Goal: Book appointment/travel/reservation

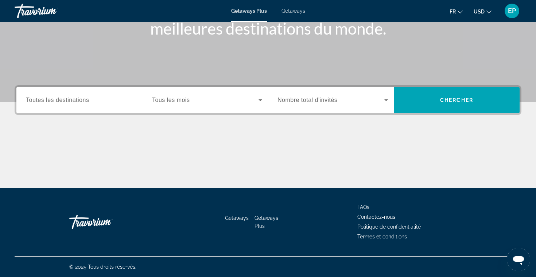
scroll to position [117, 0]
click at [288, 103] on span "Search widget" at bounding box center [330, 100] width 107 height 9
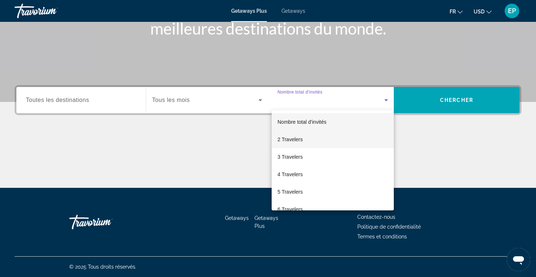
click at [296, 138] on span "2 Travelers" at bounding box center [289, 139] width 25 height 9
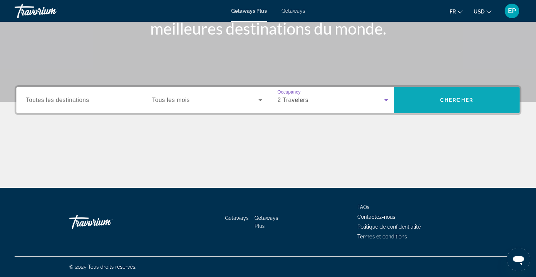
click at [448, 102] on span "Chercher" at bounding box center [456, 100] width 33 height 6
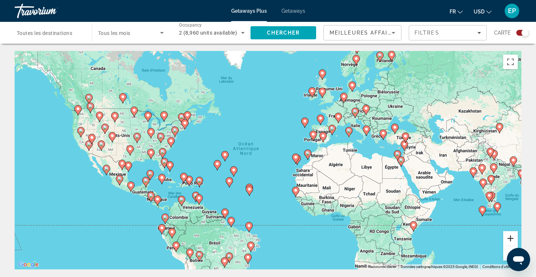
click at [513, 239] on button "Zoom avant" at bounding box center [510, 238] width 15 height 15
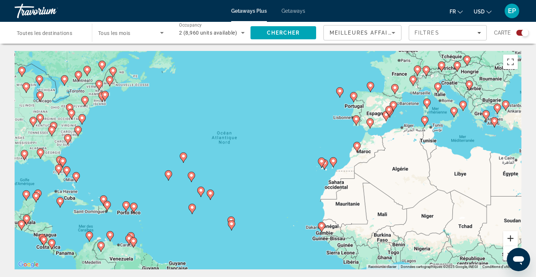
click at [513, 239] on button "Zoom avant" at bounding box center [510, 238] width 15 height 15
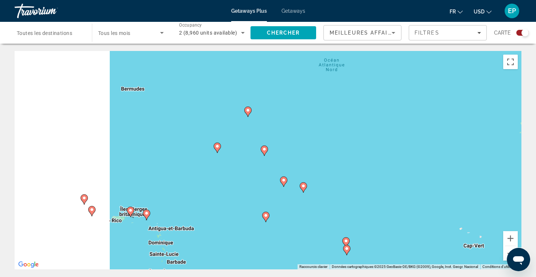
drag, startPoint x: 158, startPoint y: 194, endPoint x: 474, endPoint y: 145, distance: 319.6
click at [474, 145] on div "Pour activer le glissement avec le clavier, appuyez sur Alt+Entrée. Une fois ce…" at bounding box center [268, 160] width 507 height 219
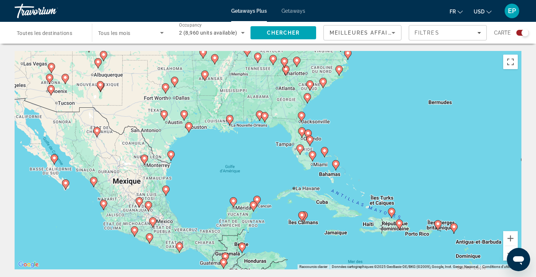
drag, startPoint x: 256, startPoint y: 113, endPoint x: 395, endPoint y: 128, distance: 139.6
click at [395, 128] on div "Pour activer le glissement avec le clavier, appuyez sur Alt+Entrée. Une fois ce…" at bounding box center [268, 160] width 507 height 219
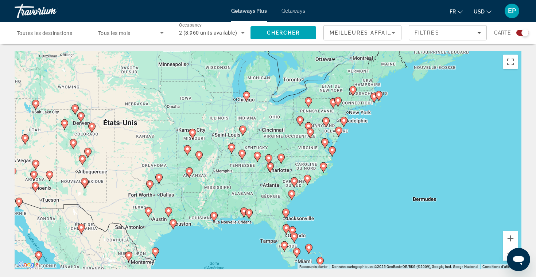
drag, startPoint x: 372, startPoint y: 91, endPoint x: 353, endPoint y: 194, distance: 104.7
click at [353, 194] on div "Pour activer le glissement avec le clavier, appuyez sur Alt+Entrée. Une fois ce…" at bounding box center [268, 160] width 507 height 219
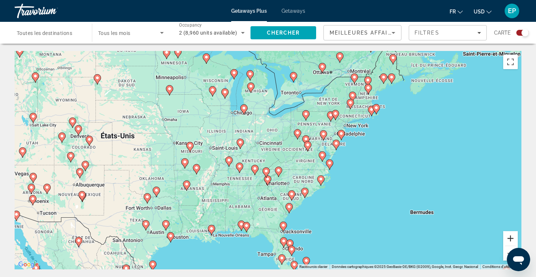
click at [514, 237] on button "Zoom avant" at bounding box center [510, 238] width 15 height 15
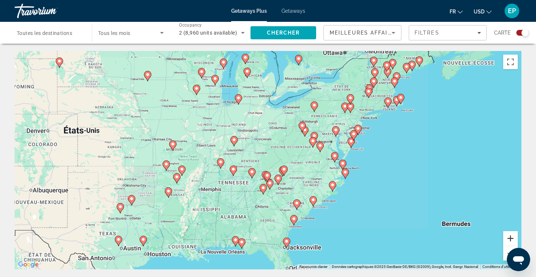
click at [514, 237] on button "Zoom avant" at bounding box center [510, 238] width 15 height 15
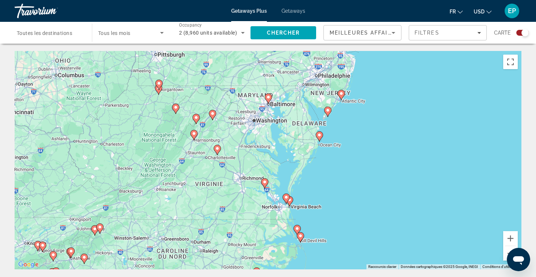
drag, startPoint x: 506, startPoint y: 157, endPoint x: 281, endPoint y: 180, distance: 226.8
click at [281, 180] on div "Pour activer le glissement avec le clavier, appuyez sur Alt+Entrée. Une fois ce…" at bounding box center [268, 160] width 507 height 219
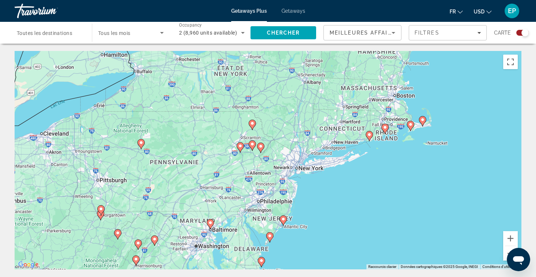
drag, startPoint x: 360, startPoint y: 150, endPoint x: 310, endPoint y: 273, distance: 132.4
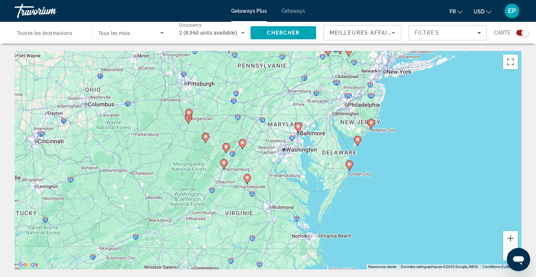
drag, startPoint x: 375, startPoint y: 221, endPoint x: 466, endPoint y: 119, distance: 137.3
click at [466, 119] on div "Pour activer le glissement avec le clavier, appuyez sur Alt+Entrée. Une fois ce…" at bounding box center [268, 160] width 507 height 219
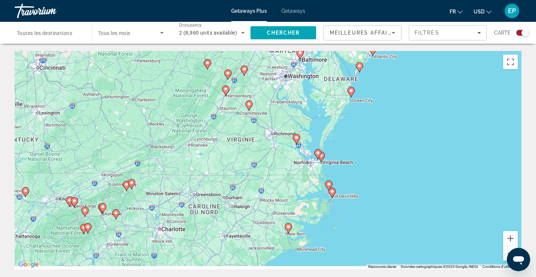
drag, startPoint x: 394, startPoint y: 186, endPoint x: 395, endPoint y: 114, distance: 71.4
click at [395, 114] on div "Pour activer le glissement avec le clavier, appuyez sur Alt+Entrée. Une fois ce…" at bounding box center [268, 160] width 507 height 219
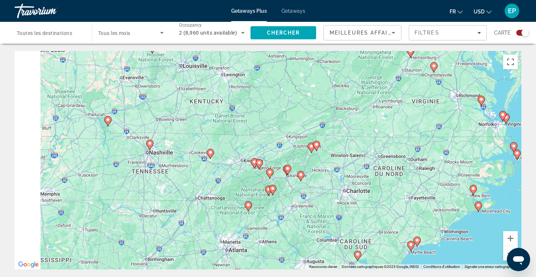
drag, startPoint x: 169, startPoint y: 146, endPoint x: 398, endPoint y: 116, distance: 231.6
click at [398, 116] on div "Pour activer le glissement avec le clavier, appuyez sur Alt+Entrée. Une fois ce…" at bounding box center [268, 160] width 507 height 219
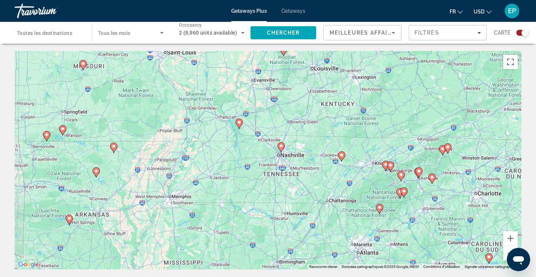
drag, startPoint x: 172, startPoint y: 165, endPoint x: 461, endPoint y: 162, distance: 288.6
click at [461, 162] on div "Pour activer le glissement avec le clavier, appuyez sur Alt+Entrée. Une fois ce…" at bounding box center [268, 160] width 507 height 219
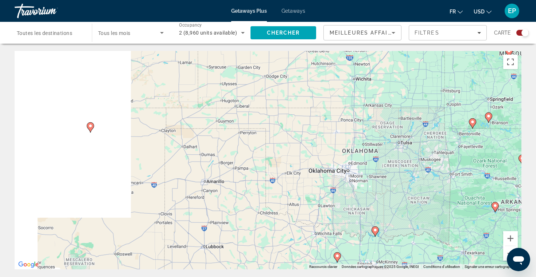
drag, startPoint x: 252, startPoint y: 166, endPoint x: 435, endPoint y: 155, distance: 183.3
click at [435, 155] on div "Pour activer le glissement avec le clavier, appuyez sur Alt+Entrée. Une fois ce…" at bounding box center [268, 160] width 507 height 219
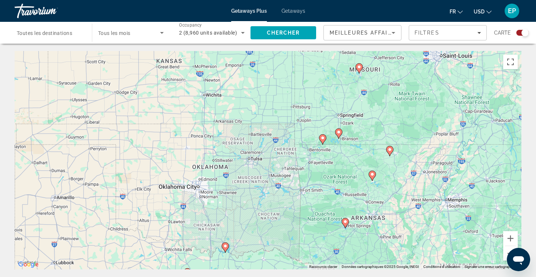
drag, startPoint x: 185, startPoint y: 156, endPoint x: 0, endPoint y: 160, distance: 185.2
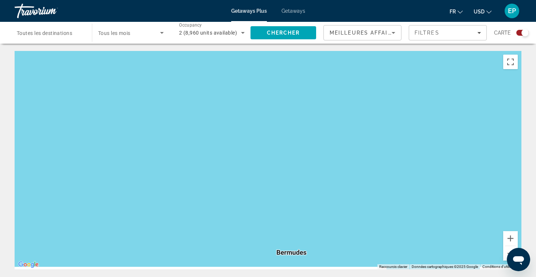
drag, startPoint x: 171, startPoint y: 185, endPoint x: 375, endPoint y: 160, distance: 205.9
click at [375, 160] on div "Main content" at bounding box center [268, 160] width 507 height 219
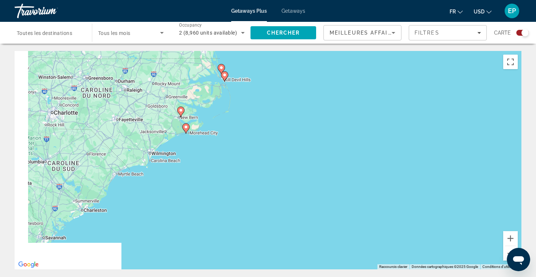
drag, startPoint x: 170, startPoint y: 172, endPoint x: 486, endPoint y: 161, distance: 316.5
click at [486, 161] on div "Pour activer le glissement avec le clavier, appuyez sur Alt+Entrée. Une fois ce…" at bounding box center [268, 160] width 507 height 219
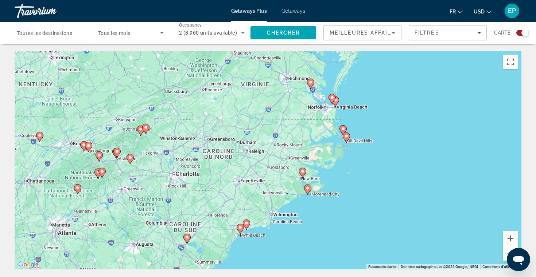
drag, startPoint x: 404, startPoint y: 94, endPoint x: 403, endPoint y: 150, distance: 56.5
click at [403, 150] on div "Pour activer le glissement avec le clavier, appuyez sur Alt+Entrée. Une fois ce…" at bounding box center [268, 160] width 507 height 219
click at [509, 235] on button "Zoom avant" at bounding box center [510, 238] width 15 height 15
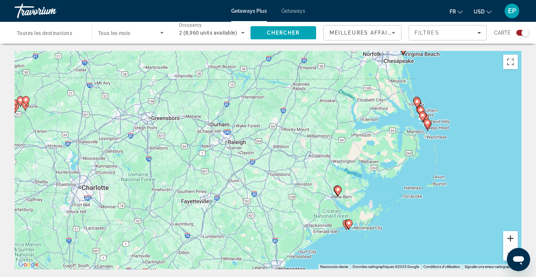
click at [509, 235] on button "Zoom avant" at bounding box center [510, 238] width 15 height 15
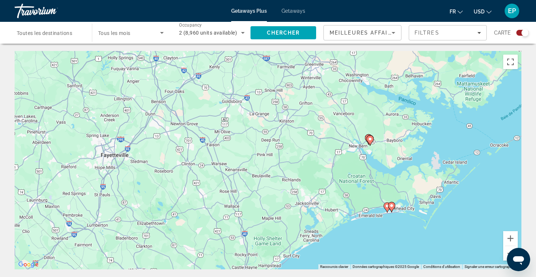
drag, startPoint x: 409, startPoint y: 197, endPoint x: 371, endPoint y: 106, distance: 98.1
click at [371, 106] on div "Pour activer le glissement avec le clavier, appuyez sur Alt+Entrée. Une fois ce…" at bounding box center [268, 160] width 507 height 219
click at [368, 142] on icon "Main content" at bounding box center [370, 140] width 7 height 9
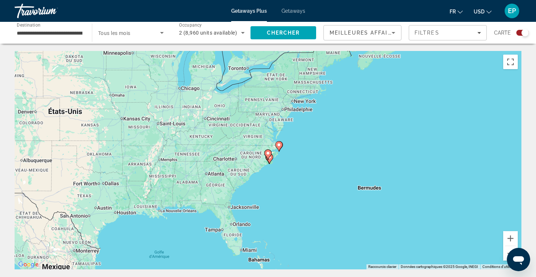
click at [267, 154] on image "Main content" at bounding box center [268, 153] width 4 height 4
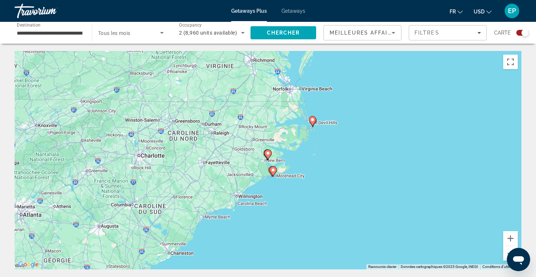
click at [267, 154] on image "Main content" at bounding box center [268, 153] width 4 height 4
type input "**********"
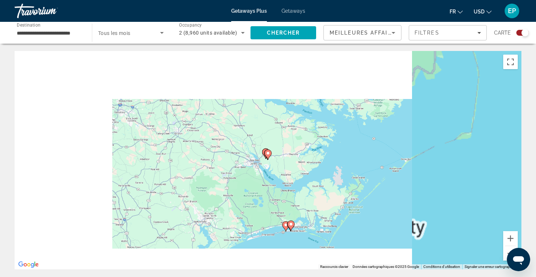
click at [267, 154] on image "Main content" at bounding box center [268, 153] width 4 height 4
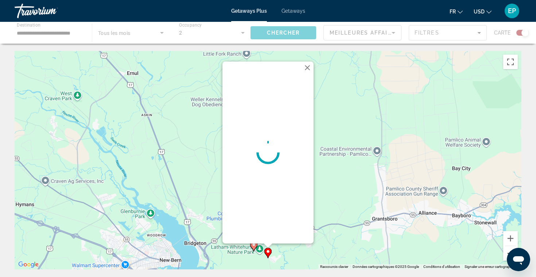
click at [506, 251] on button "Zoom arrière" at bounding box center [510, 253] width 15 height 15
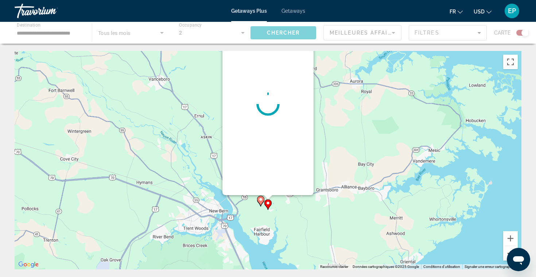
click at [506, 251] on button "Zoom arrière" at bounding box center [510, 253] width 15 height 15
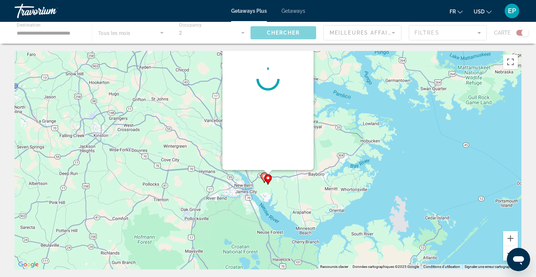
click at [506, 251] on button "Zoom arrière" at bounding box center [510, 253] width 15 height 15
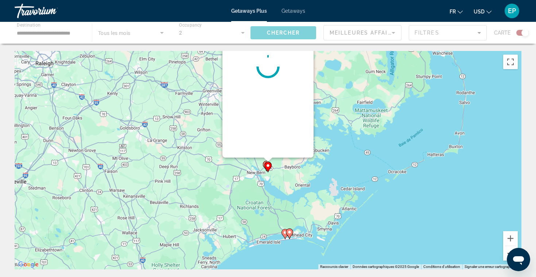
click at [506, 251] on button "Zoom arrière" at bounding box center [510, 253] width 15 height 15
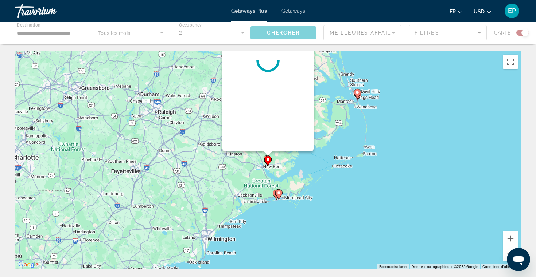
click at [506, 251] on button "Zoom arrière" at bounding box center [510, 253] width 15 height 15
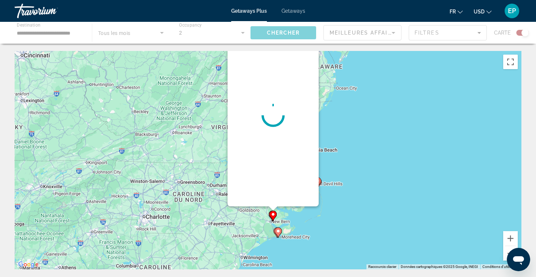
drag, startPoint x: 271, startPoint y: 188, endPoint x: 277, endPoint y: 247, distance: 59.3
click at [277, 247] on div "Pour activer le glissement avec le clavier, appuyez sur Alt+Entrée. Une fois ce…" at bounding box center [268, 160] width 507 height 219
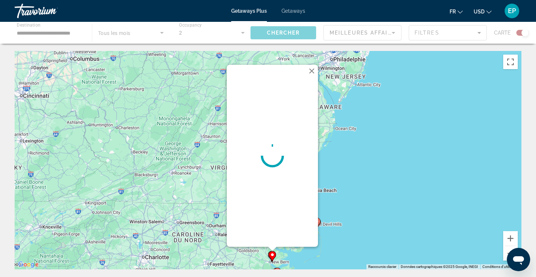
drag, startPoint x: 370, startPoint y: 93, endPoint x: 370, endPoint y: 112, distance: 19.3
click at [370, 112] on div "Pour activer le glissement avec le clavier, appuyez sur Alt+Entrée. Une fois ce…" at bounding box center [268, 160] width 507 height 219
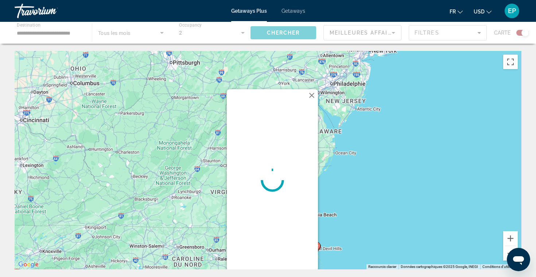
click at [313, 97] on button "Fermer" at bounding box center [311, 95] width 11 height 11
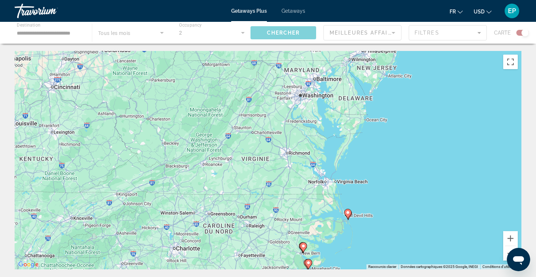
drag, startPoint x: 347, startPoint y: 235, endPoint x: 437, endPoint y: 146, distance: 126.5
click at [437, 146] on div "Pour activer le glissement avec le clavier, appuyez sur Alt+Entrée. Une fois ce…" at bounding box center [268, 160] width 507 height 219
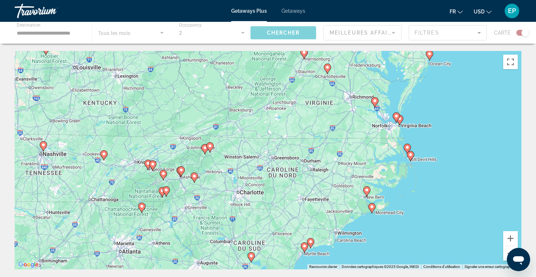
click at [52, 30] on div "Main content" at bounding box center [268, 33] width 536 height 22
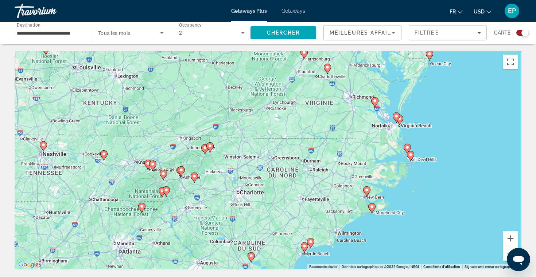
click at [42, 33] on input "**********" at bounding box center [50, 33] width 66 height 9
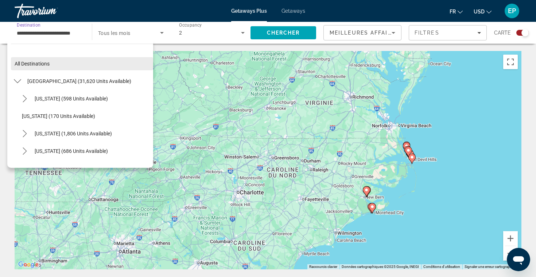
scroll to position [0, 0]
click at [50, 65] on span "All destinations" at bounding box center [32, 64] width 35 height 6
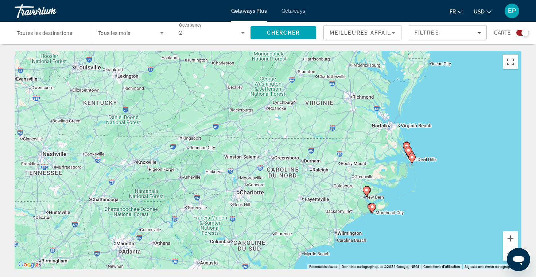
click at [505, 252] on button "Zoom arrière" at bounding box center [510, 253] width 15 height 15
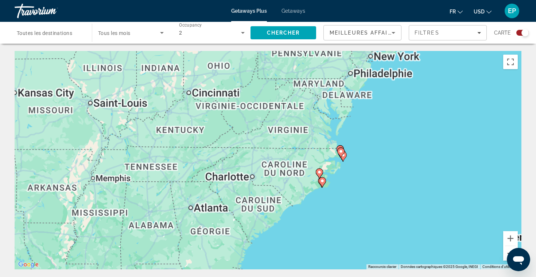
click at [505, 252] on button "Zoom arrière" at bounding box center [510, 253] width 15 height 15
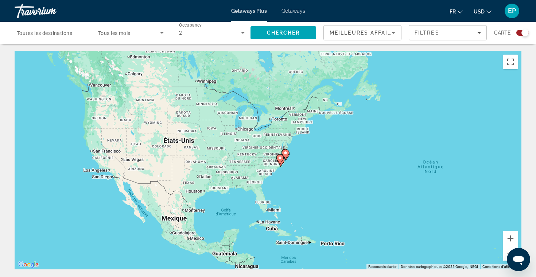
drag, startPoint x: 289, startPoint y: 190, endPoint x: 343, endPoint y: 193, distance: 53.7
click at [343, 193] on div "Pour activer le glissement avec le clavier, appuyez sur Alt+Entrée. Une fois ce…" at bounding box center [268, 160] width 507 height 219
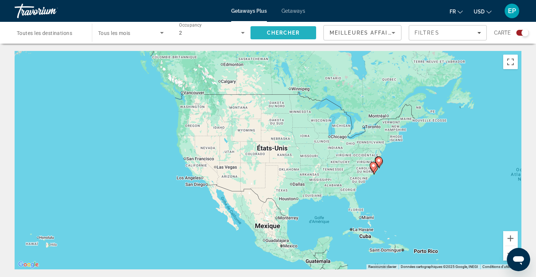
click at [282, 32] on span "Chercher" at bounding box center [283, 33] width 33 height 6
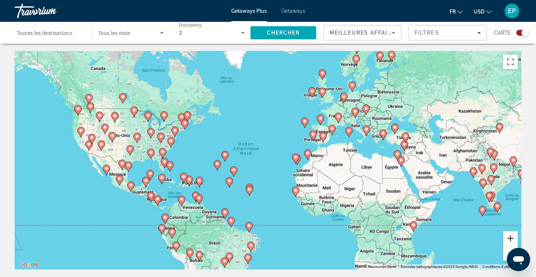
click at [508, 239] on button "Zoom avant" at bounding box center [510, 238] width 15 height 15
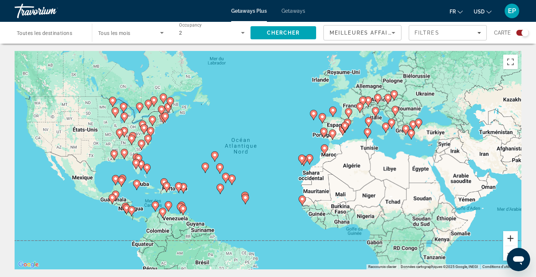
click at [508, 239] on button "Zoom avant" at bounding box center [510, 238] width 15 height 15
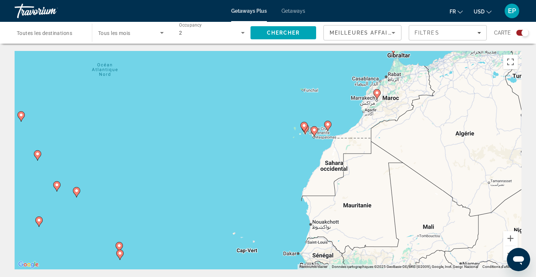
drag, startPoint x: 337, startPoint y: 219, endPoint x: 167, endPoint y: 118, distance: 198.7
click at [167, 118] on div "Pour activer le glissement avec le clavier, appuyez sur Alt+Entrée. Une fois ce…" at bounding box center [268, 160] width 507 height 219
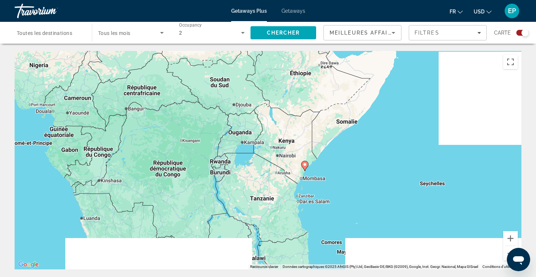
drag, startPoint x: 404, startPoint y: 175, endPoint x: 184, endPoint y: 97, distance: 233.4
click at [184, 97] on div "Pour activer le glissement avec le clavier, appuyez sur Alt+Entrée. Une fois ce…" at bounding box center [268, 160] width 507 height 219
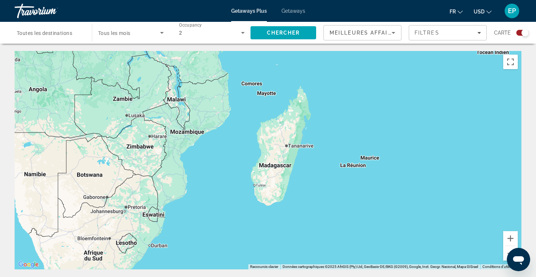
drag, startPoint x: 346, startPoint y: 201, endPoint x: 343, endPoint y: 85, distance: 116.3
click at [343, 85] on div "Pour activer le glissement avec le clavier, appuyez sur Alt+Entrée. Une fois ce…" at bounding box center [268, 160] width 507 height 219
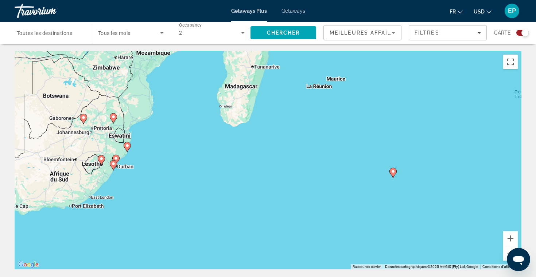
drag, startPoint x: 345, startPoint y: 217, endPoint x: 309, endPoint y: 128, distance: 96.2
click at [309, 128] on div "Pour activer le glissement avec le clavier, appuyez sur Alt+Entrée. Une fois ce…" at bounding box center [268, 160] width 507 height 219
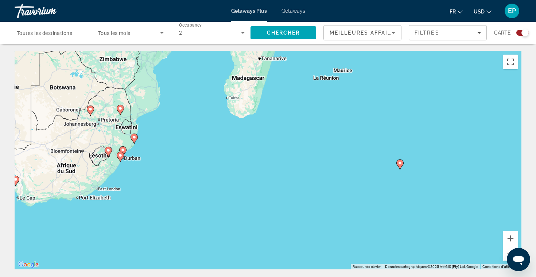
drag, startPoint x: 144, startPoint y: 162, endPoint x: 511, endPoint y: 208, distance: 369.5
click at [511, 208] on div "Pour activer le glissement avec le clavier, appuyez sur Alt+Entrée. Une fois ce…" at bounding box center [268, 160] width 507 height 219
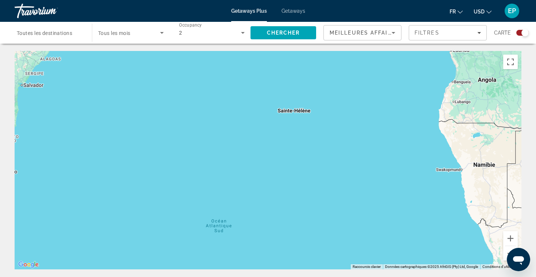
drag, startPoint x: 232, startPoint y: 140, endPoint x: 456, endPoint y: 215, distance: 235.8
click at [455, 214] on div "Pour activer le glissement avec le clavier, appuyez sur Alt+Entrée. Une fois ce…" at bounding box center [268, 160] width 507 height 219
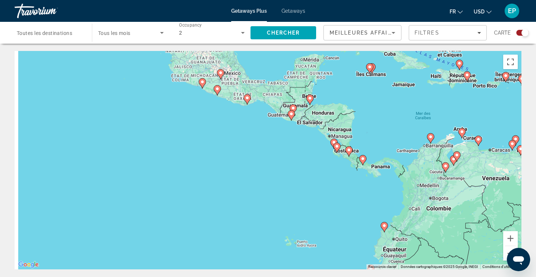
drag, startPoint x: 196, startPoint y: 158, endPoint x: 317, endPoint y: 262, distance: 159.7
click at [318, 262] on div "Pour activer le glissement avec le clavier, appuyez sur Alt+Entrée. Une fois ce…" at bounding box center [268, 160] width 507 height 219
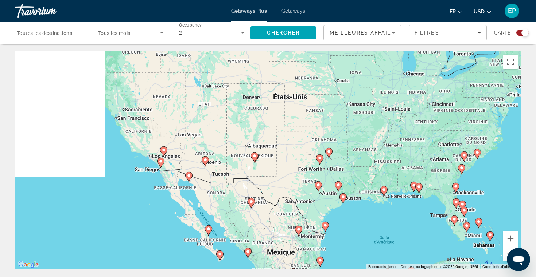
drag, startPoint x: 284, startPoint y: 76, endPoint x: 376, endPoint y: 243, distance: 190.3
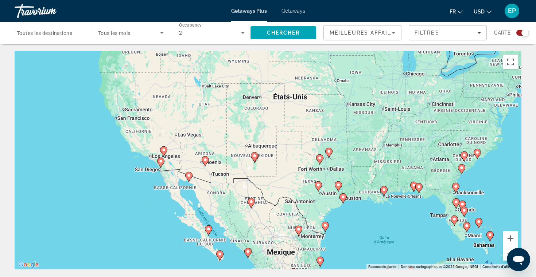
click at [376, 243] on div "Pour activer le glissement avec le clavier, appuyez sur Alt+Entrée. Une fois ce…" at bounding box center [268, 160] width 507 height 219
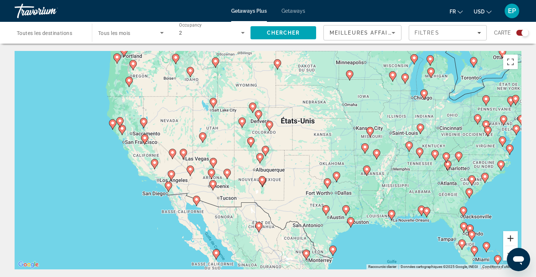
click at [512, 237] on button "Zoom avant" at bounding box center [510, 238] width 15 height 15
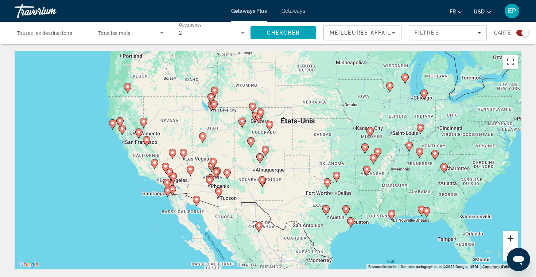
click at [512, 237] on button "Zoom avant" at bounding box center [510, 238] width 15 height 15
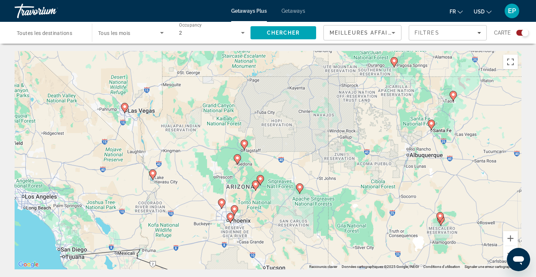
drag, startPoint x: 234, startPoint y: 204, endPoint x: 475, endPoint y: 137, distance: 249.6
click at [475, 137] on div "Pour activer le glissement avec le clavier, appuyez sur Alt+Entrée. Une fois ce…" at bounding box center [268, 160] width 507 height 219
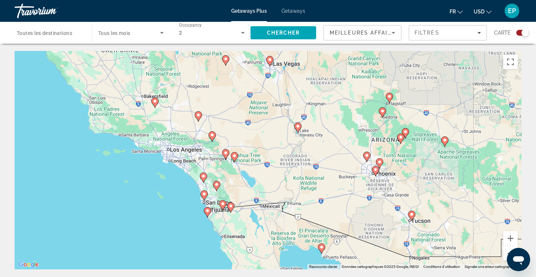
drag, startPoint x: 154, startPoint y: 162, endPoint x: 258, endPoint y: 141, distance: 106.3
click at [258, 141] on div "Pour activer le glissement avec le clavier, appuyez sur Alt+Entrée. Une fois ce…" at bounding box center [268, 160] width 507 height 219
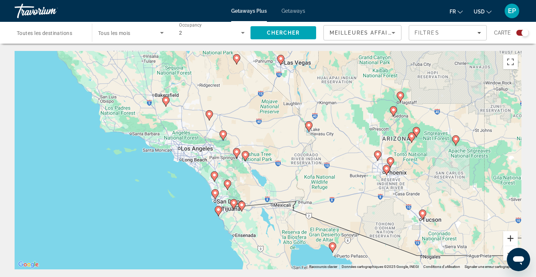
click at [511, 239] on button "Zoom avant" at bounding box center [510, 238] width 15 height 15
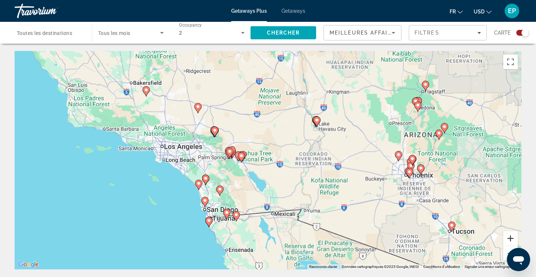
click at [511, 239] on button "Zoom avant" at bounding box center [510, 238] width 15 height 15
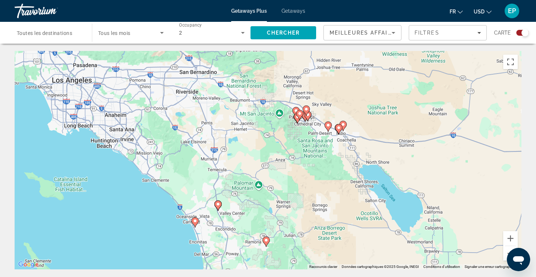
drag, startPoint x: 278, startPoint y: 220, endPoint x: 432, endPoint y: 182, distance: 158.8
click at [432, 182] on div "Pour activer le glissement avec le clavier, appuyez sur Alt+Entrée. Une fois ce…" at bounding box center [268, 160] width 507 height 219
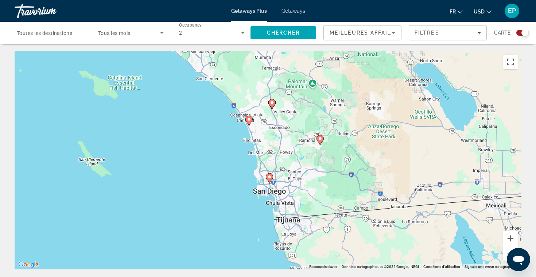
drag, startPoint x: 300, startPoint y: 207, endPoint x: 353, endPoint y: 110, distance: 109.6
click at [353, 110] on div "Pour activer le glissement avec le clavier, appuyez sur Alt+Entrée. Une fois ce…" at bounding box center [268, 160] width 507 height 219
click at [269, 177] on image "Main content" at bounding box center [269, 177] width 4 height 4
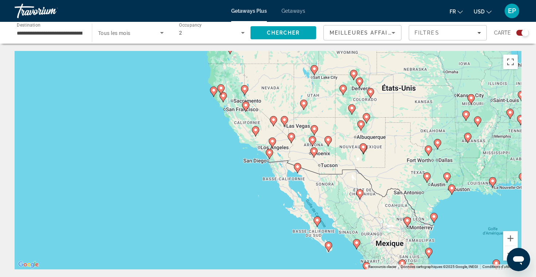
click at [269, 156] on icon "Main content" at bounding box center [269, 153] width 7 height 9
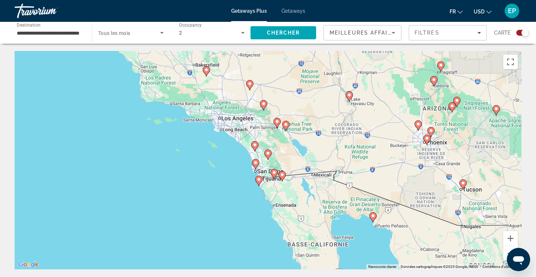
click at [261, 182] on icon "Main content" at bounding box center [258, 181] width 7 height 10
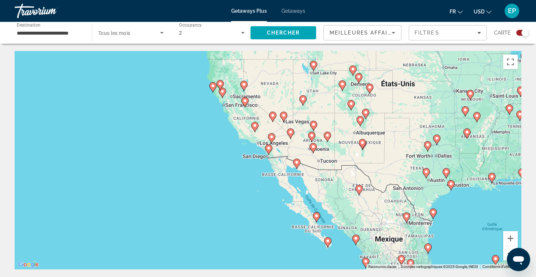
click at [269, 150] on image "Main content" at bounding box center [268, 148] width 4 height 4
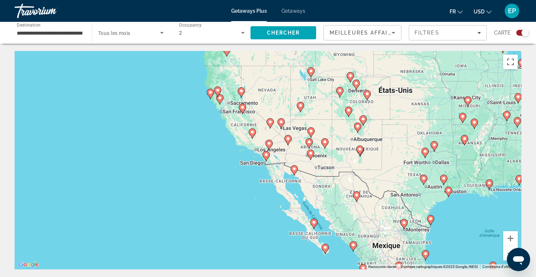
click at [268, 156] on icon "Main content" at bounding box center [266, 156] width 7 height 9
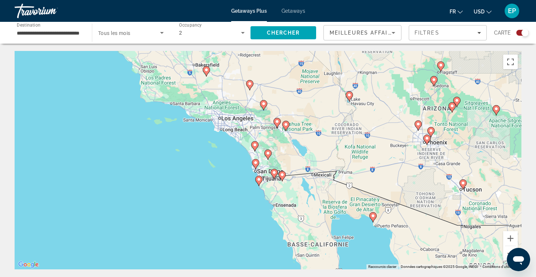
click at [257, 165] on icon "Main content" at bounding box center [255, 164] width 7 height 9
type input "**********"
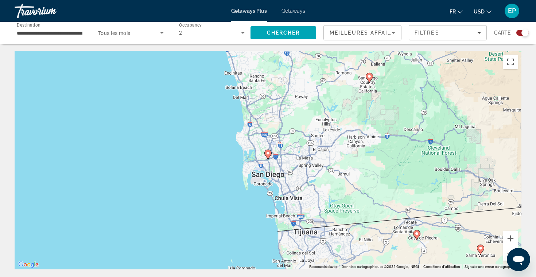
click at [267, 155] on image "Main content" at bounding box center [268, 153] width 4 height 4
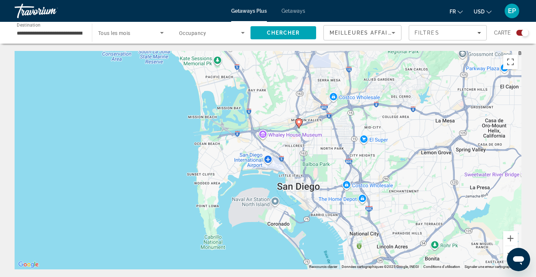
drag, startPoint x: 306, startPoint y: 237, endPoint x: 337, endPoint y: 106, distance: 134.4
click at [337, 106] on div "Pour activer le glissement avec le clavier, appuyez sur Alt+Entrée. Une fois ce…" at bounding box center [268, 160] width 507 height 219
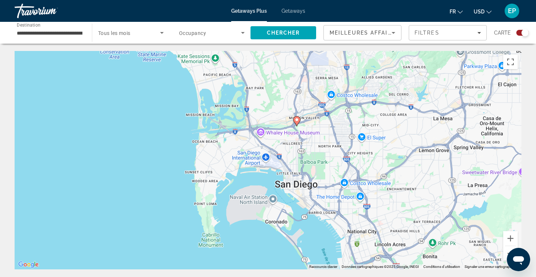
click at [299, 122] on icon "Main content" at bounding box center [296, 121] width 7 height 9
